Goal: Task Accomplishment & Management: Manage account settings

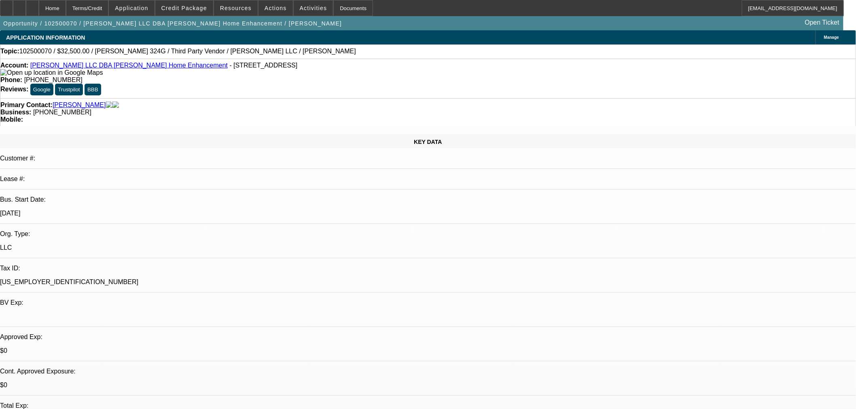
select select "0"
select select "6"
select select "0"
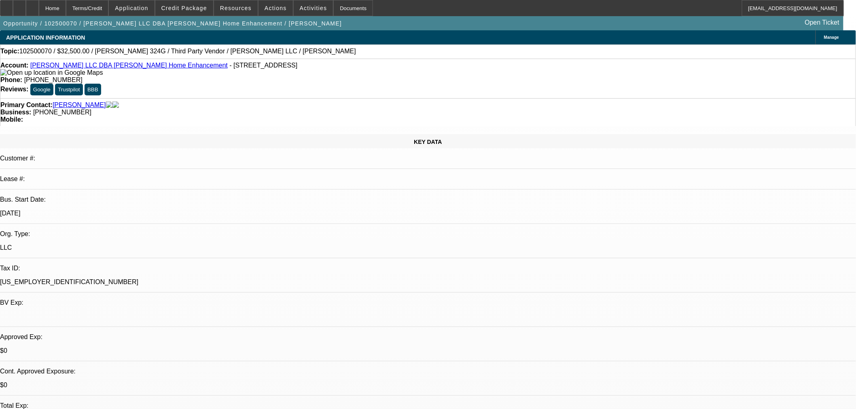
select select "0"
select select "6"
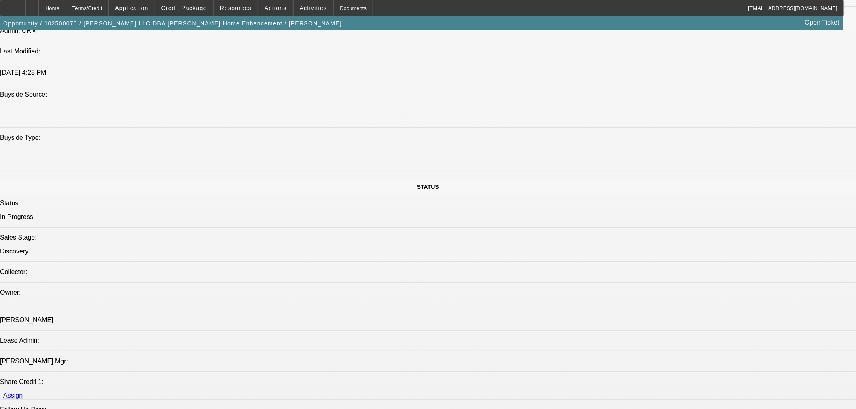
scroll to position [1034, 0]
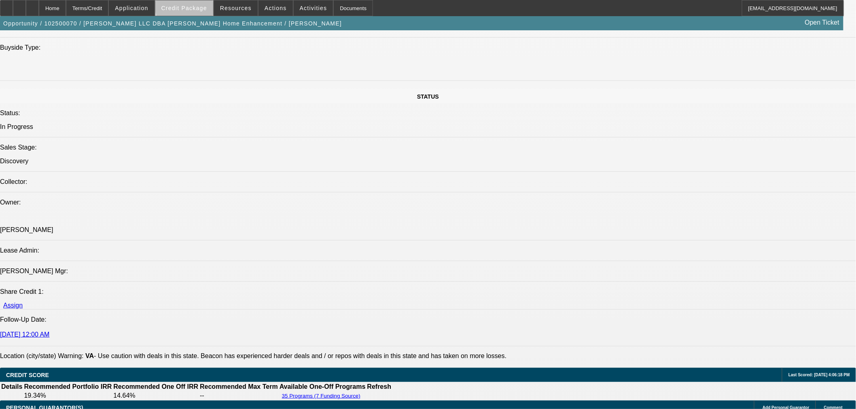
click at [202, 5] on span "Credit Package" at bounding box center [184, 8] width 46 height 6
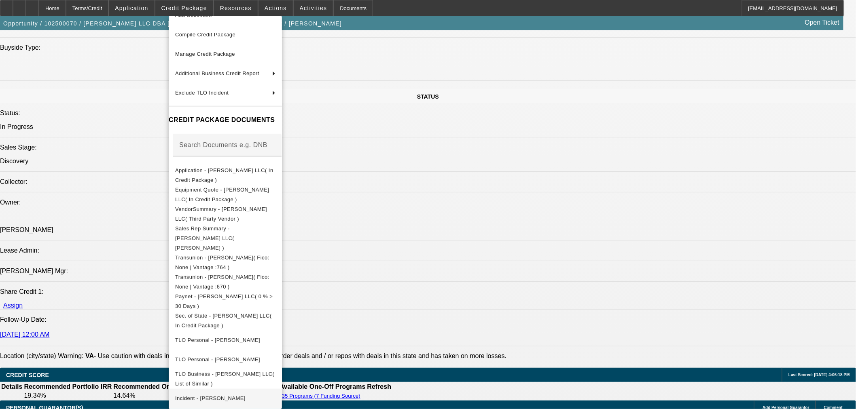
scroll to position [67, 0]
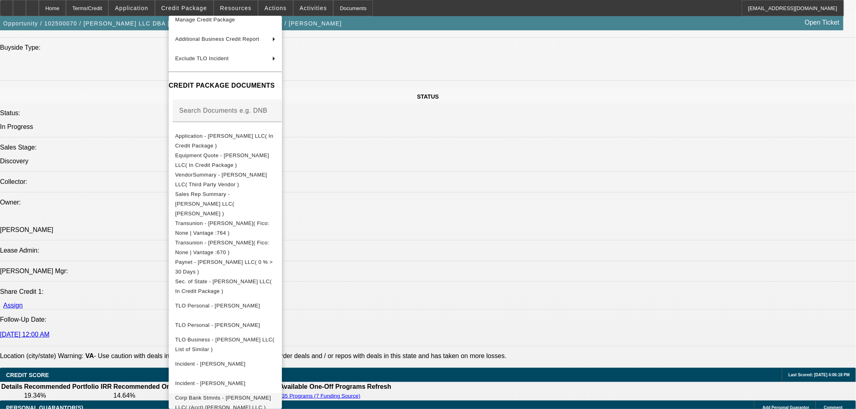
click at [271, 395] on span "Corp Bank Stmnts - CJ Walker LLC( (Acct) CJ Walker LLC )" at bounding box center [223, 403] width 96 height 16
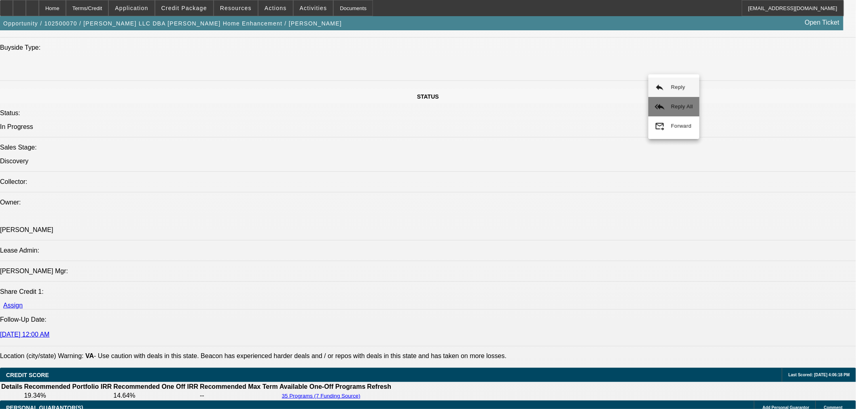
click at [671, 104] on span "Reply All" at bounding box center [682, 107] width 22 height 6
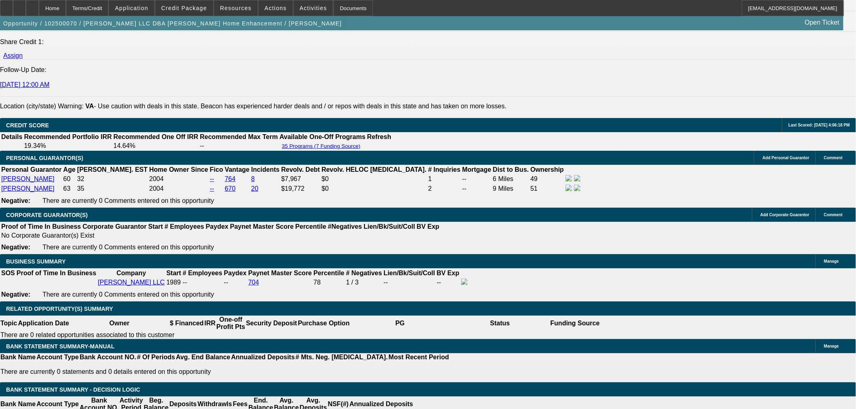
scroll to position [1124, 0]
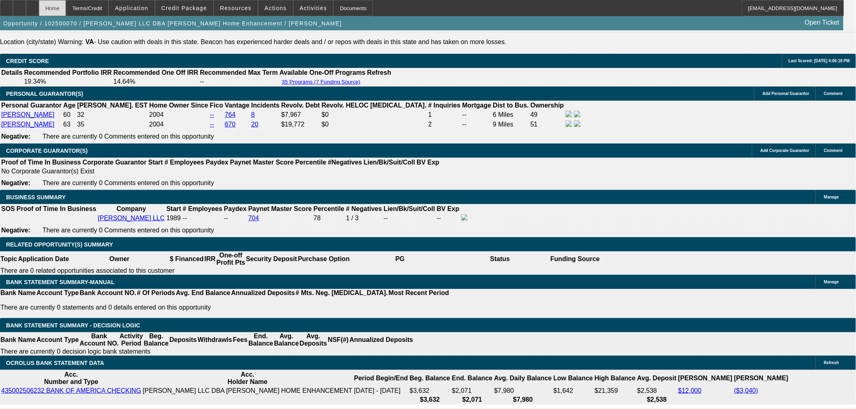
click at [39, 11] on div at bounding box center [32, 8] width 13 height 16
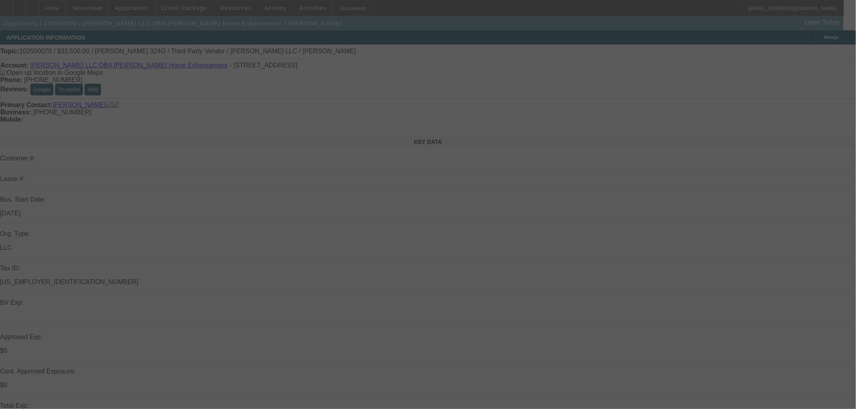
click at [640, 79] on div at bounding box center [428, 204] width 856 height 409
click at [646, 95] on div at bounding box center [428, 204] width 856 height 409
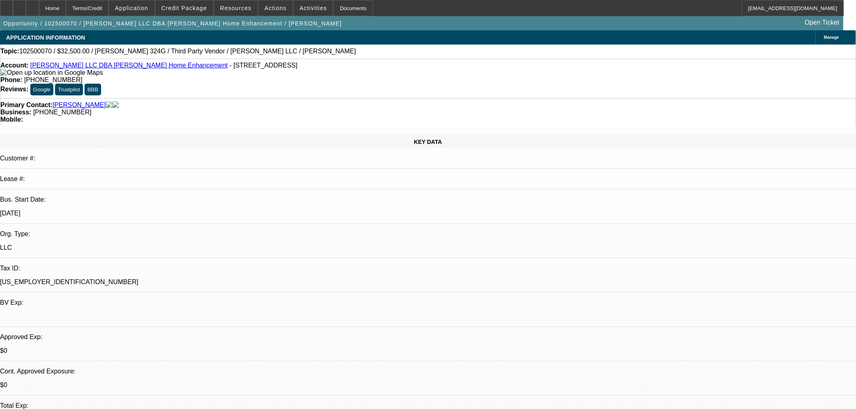
select select "0"
select select "6"
select select "0"
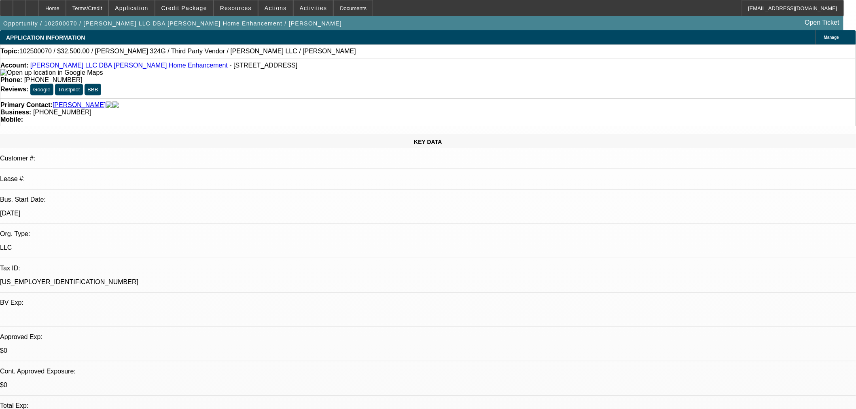
select select "0"
select select "6"
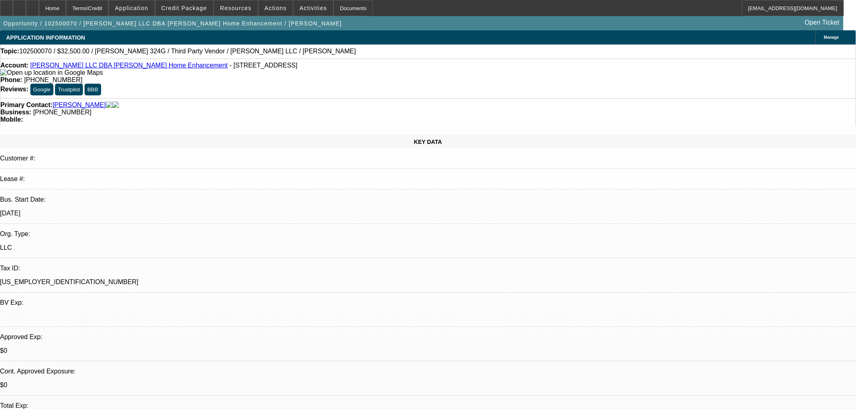
click at [144, 2] on span at bounding box center [131, 7] width 45 height 19
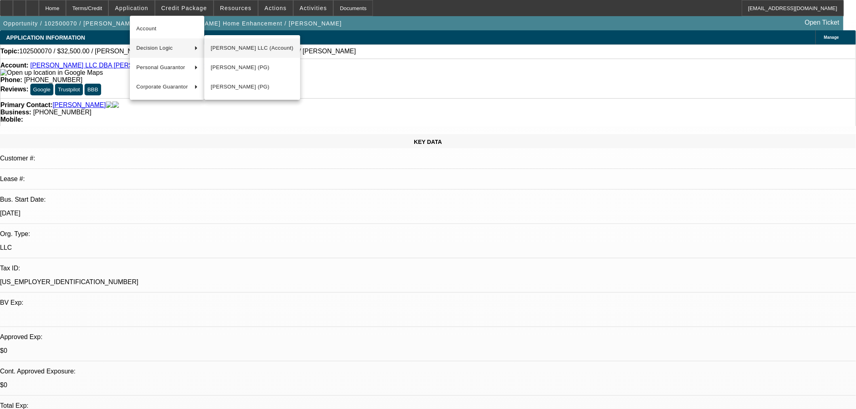
click at [233, 53] on span "CJ Walker LLC (Account)" at bounding box center [252, 48] width 83 height 10
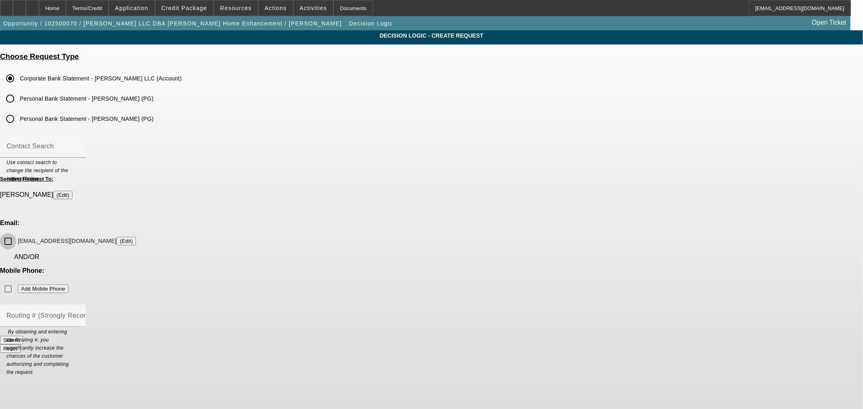
click at [16, 233] on input "cjwalkerllc@aol.com (Edit)" at bounding box center [8, 241] width 16 height 16
checkbox input "true"
click at [136, 237] on button "(Edit)" at bounding box center [126, 241] width 19 height 8
click at [39, 10] on div at bounding box center [32, 8] width 13 height 16
click at [16, 233] on input "cjwalkerllc@gmail.com (Edit)" at bounding box center [8, 241] width 16 height 16
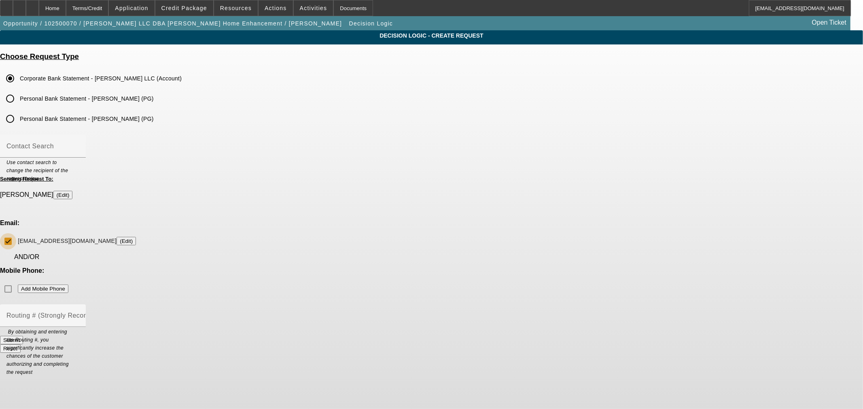
checkbox input "true"
click at [23, 336] on button "Submit" at bounding box center [11, 340] width 23 height 8
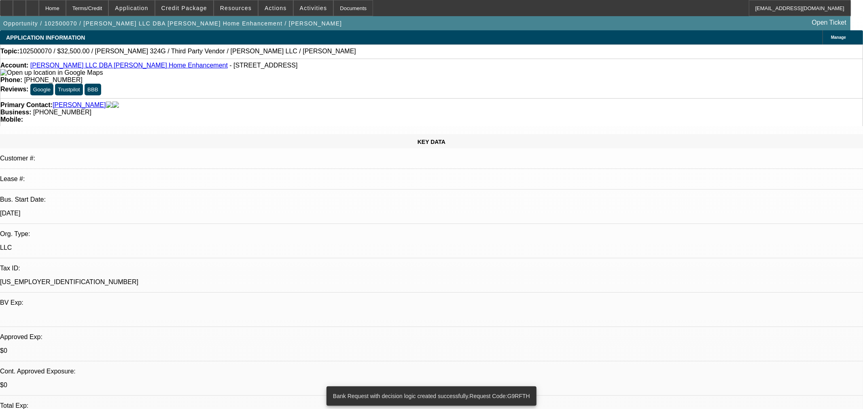
select select "0"
select select "6"
select select "0"
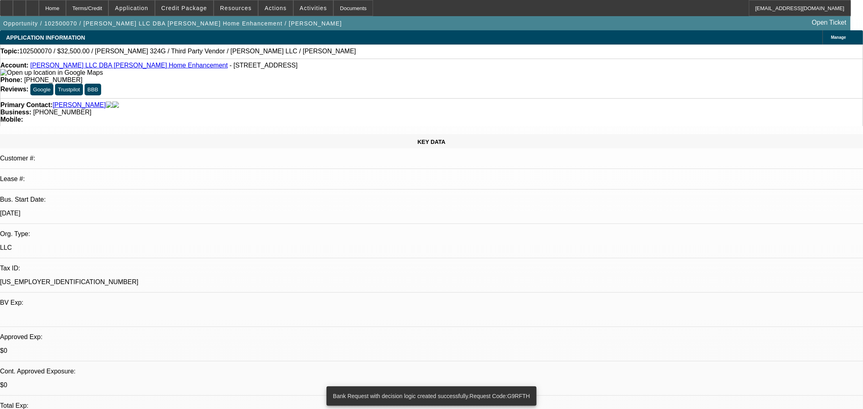
select select "0"
select select "6"
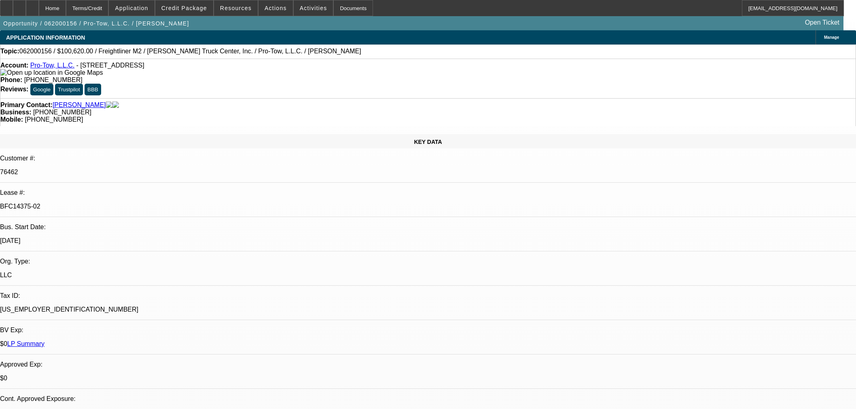
select select "0"
select select "6"
select select "0"
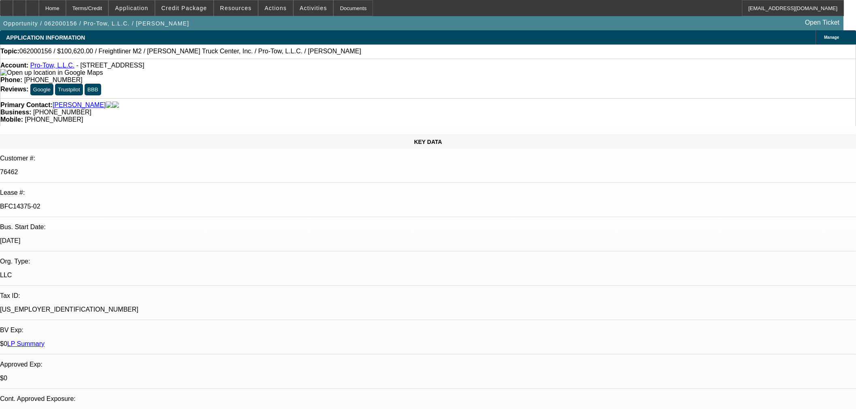
select select "0"
select select "2"
select select "0"
select select "6"
select select "0"
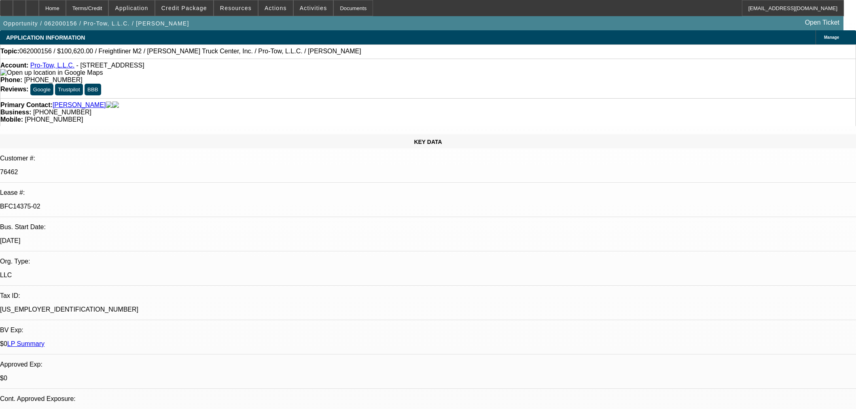
select select "0"
select select "6"
select select "0"
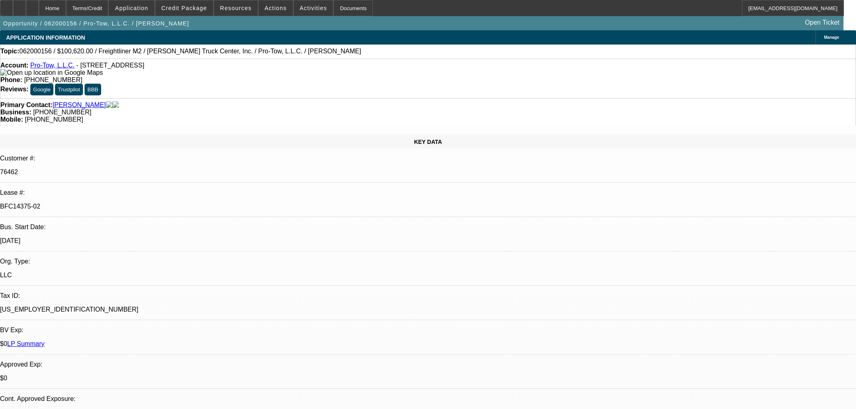
select select "2"
select select "0"
select select "6"
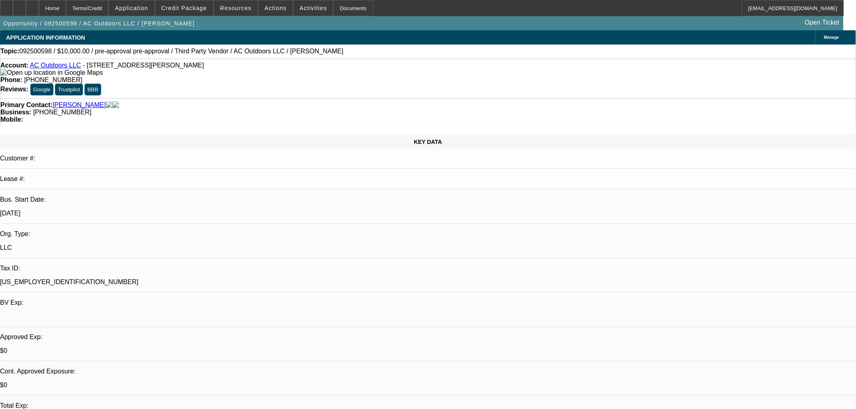
select select "0"
select select "3"
select select "0"
select select "6"
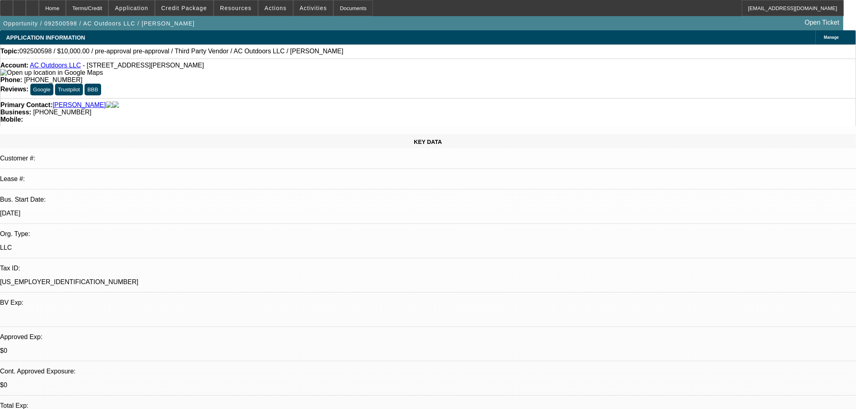
select select "0"
select select "3"
select select "0"
select select "6"
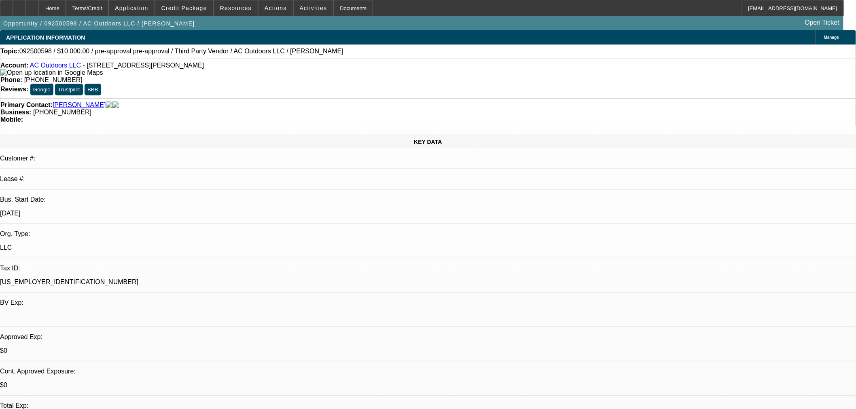
select select "0"
select select "2"
select select "0"
select select "6"
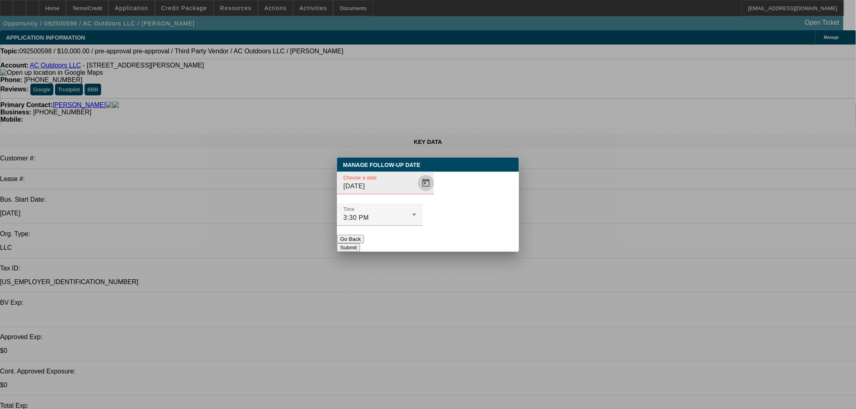
click at [416, 193] on span "Open calendar" at bounding box center [425, 183] width 19 height 19
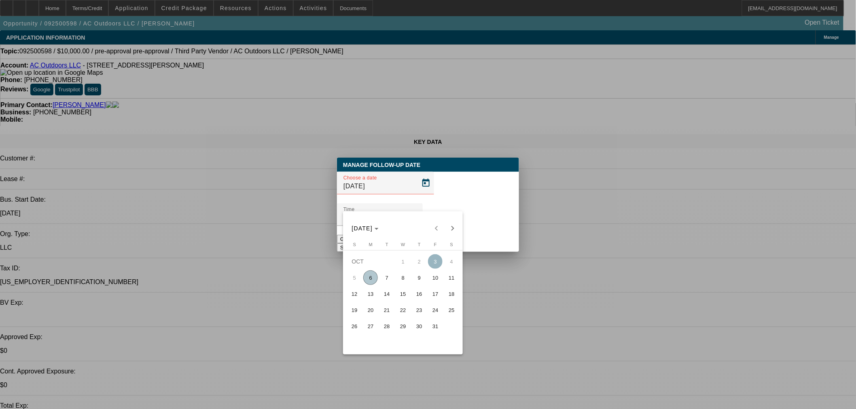
click at [392, 280] on span "7" at bounding box center [387, 278] width 15 height 15
type input "[DATE]"
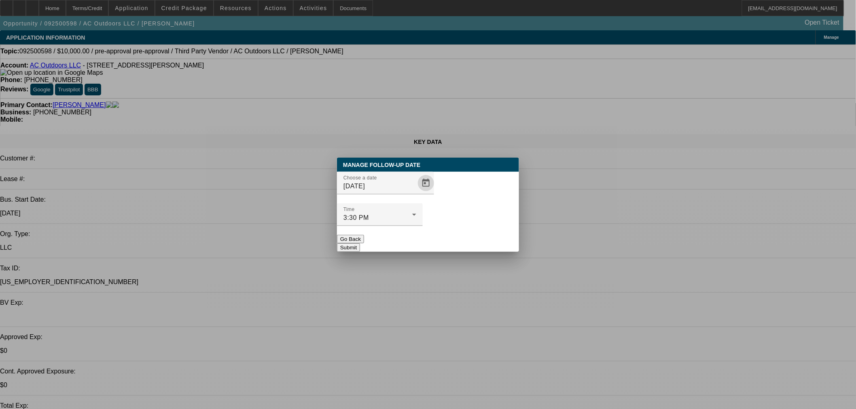
click at [360, 244] on button "Submit" at bounding box center [348, 248] width 23 height 8
